Goal: Transaction & Acquisition: Purchase product/service

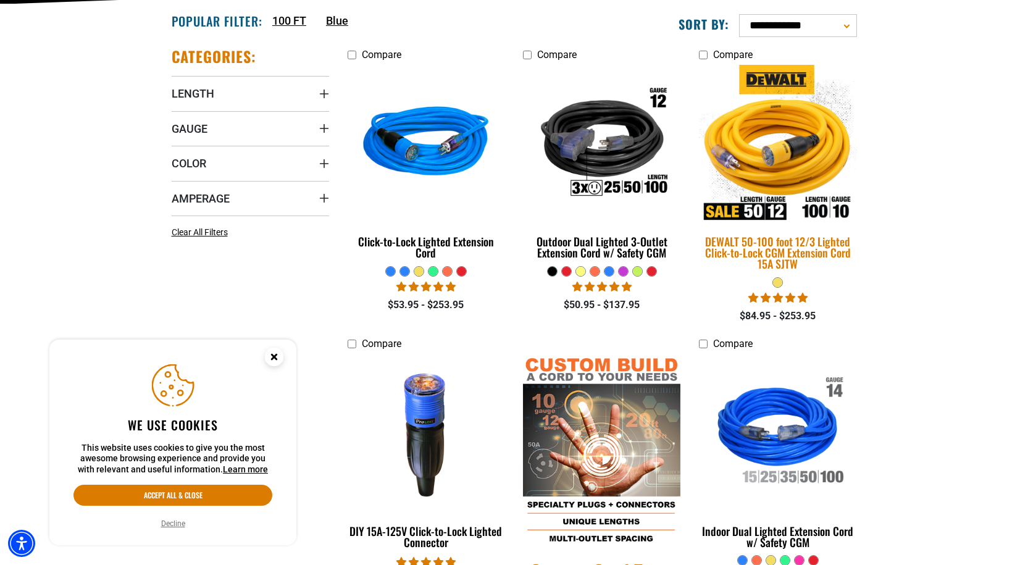
click at [797, 143] on img at bounding box center [777, 144] width 173 height 158
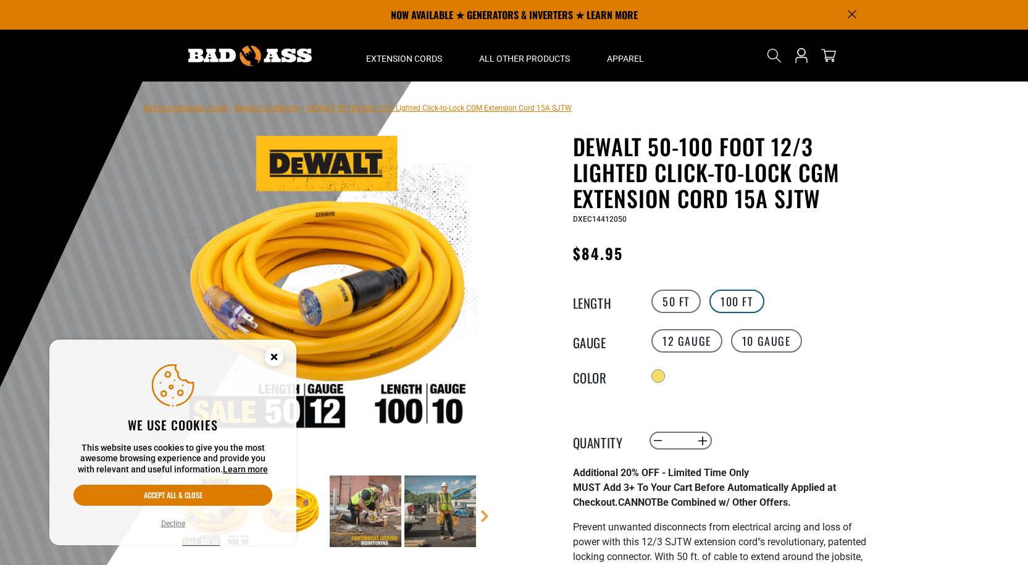
click at [739, 304] on label "100 FT" at bounding box center [736, 301] width 55 height 23
drag, startPoint x: 752, startPoint y: 341, endPoint x: 702, endPoint y: 347, distance: 49.8
click at [752, 341] on label "10 Gauge" at bounding box center [766, 340] width 71 height 23
click at [694, 345] on label "12 Gauge" at bounding box center [686, 340] width 71 height 23
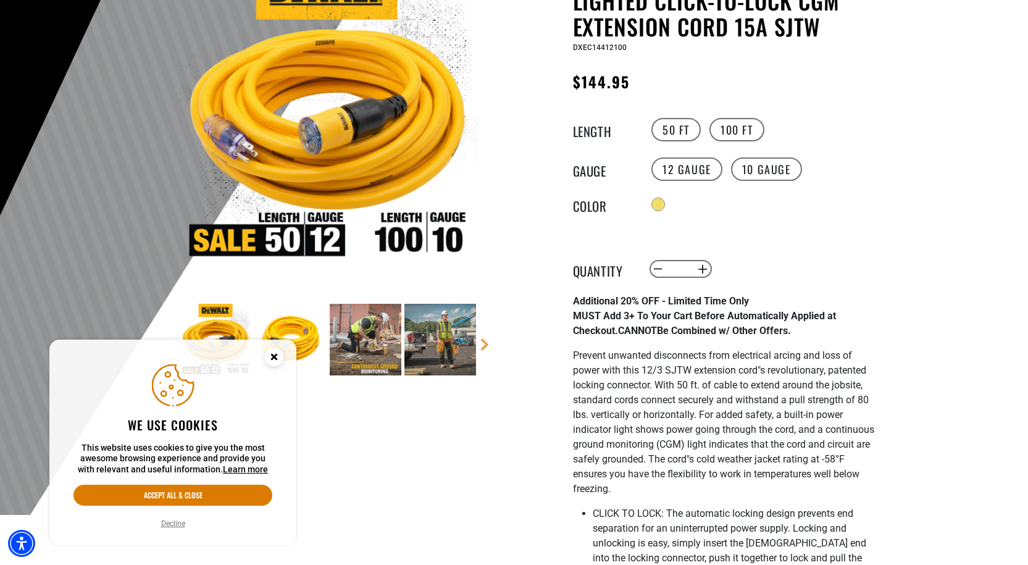
scroll to position [185, 0]
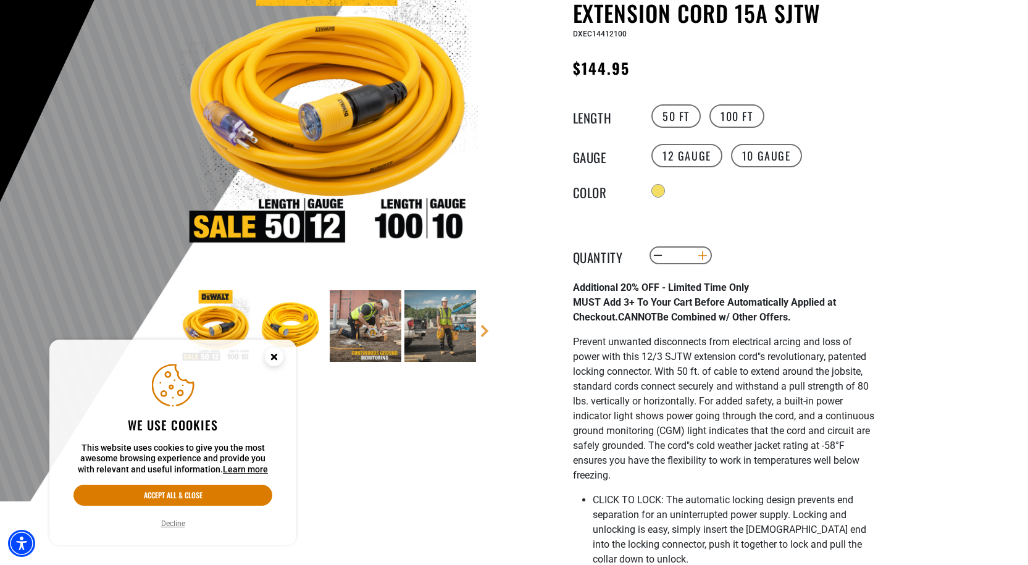
click at [705, 257] on button "Increase quantity for DEWALT 50-100 foot 12/3 Lighted Click-to-Lock CGM Extensi…" at bounding box center [702, 255] width 19 height 21
type input "*"
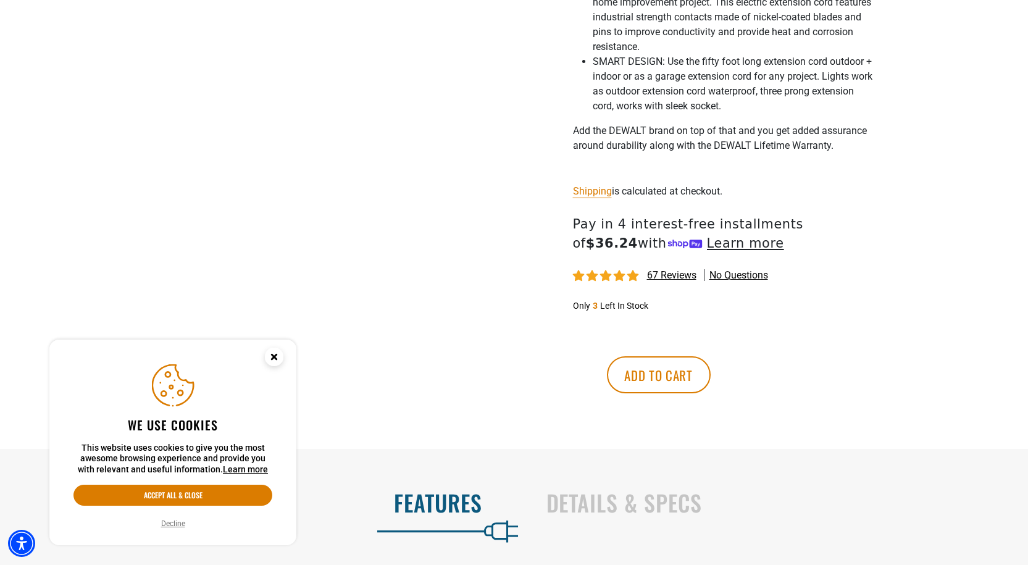
scroll to position [926, 0]
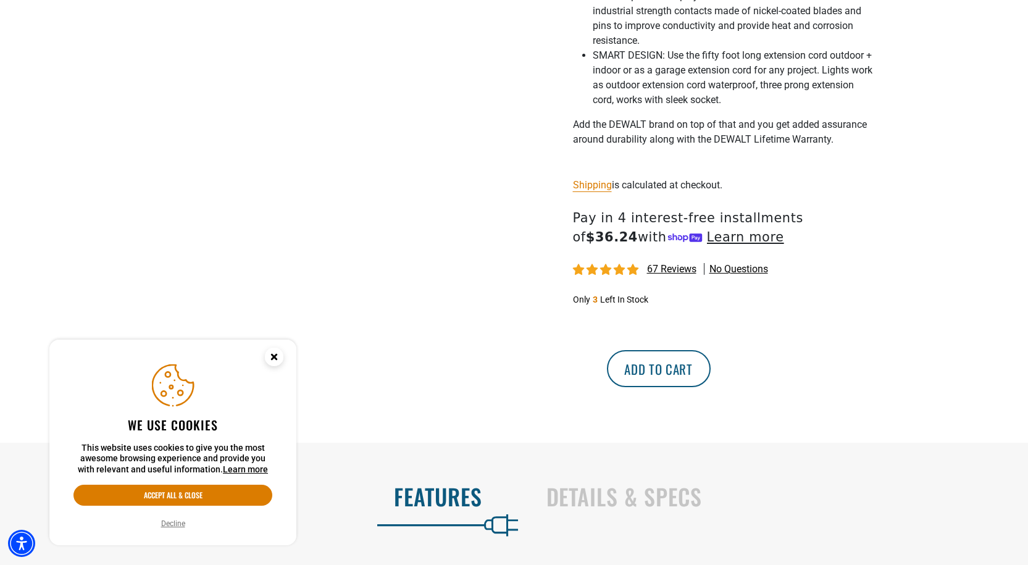
click at [710, 369] on button "Add to cart" at bounding box center [659, 368] width 104 height 37
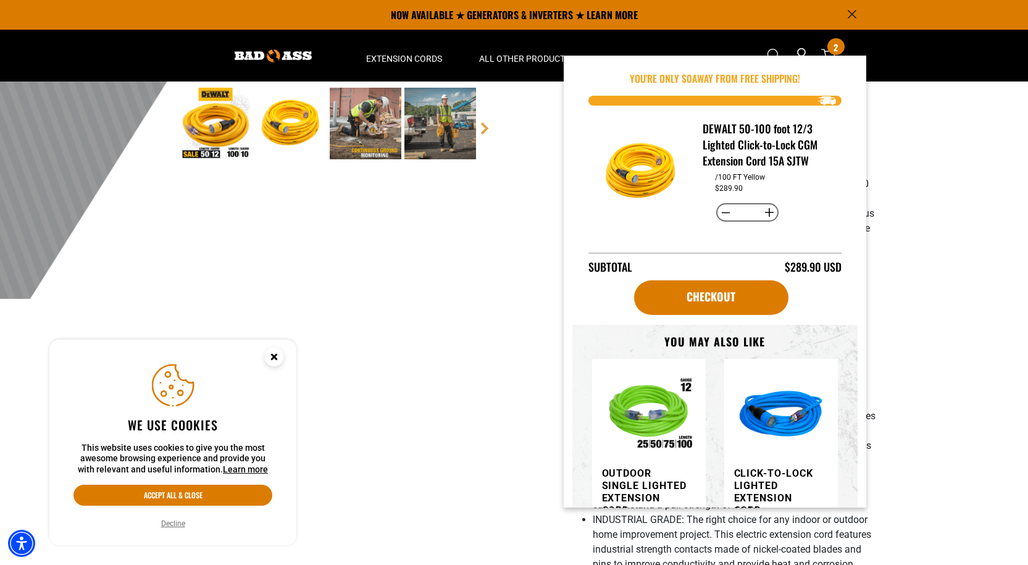
scroll to position [247, 0]
